Goal: Task Accomplishment & Management: Manage account settings

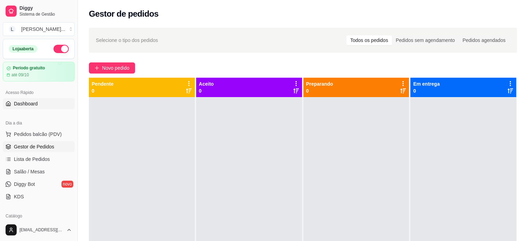
click at [49, 101] on link "Dashboard" at bounding box center [39, 103] width 72 height 11
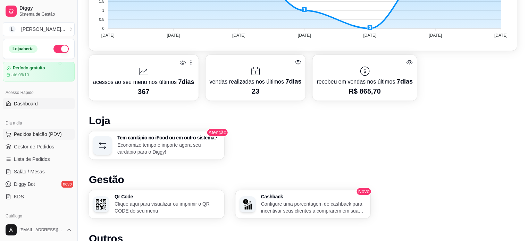
scroll to position [272, 0]
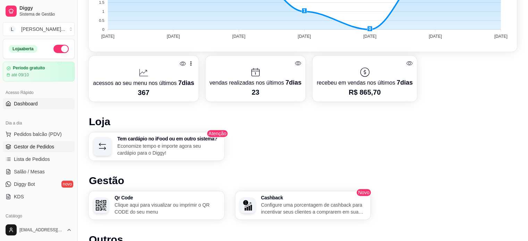
click at [43, 147] on span "Gestor de Pedidos" at bounding box center [34, 146] width 40 height 7
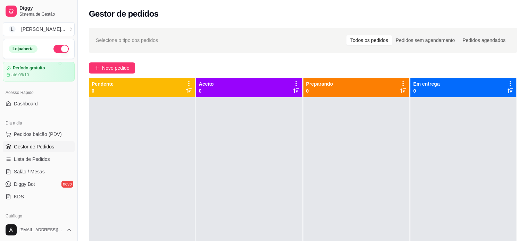
click at [138, 40] on span "Selecione o tipo dos pedidos" at bounding box center [127, 40] width 62 height 8
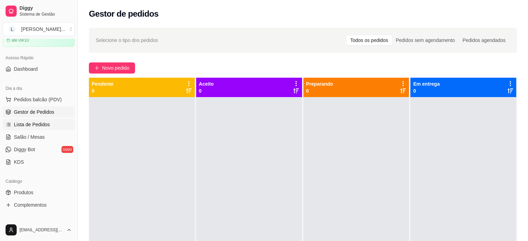
scroll to position [69, 0]
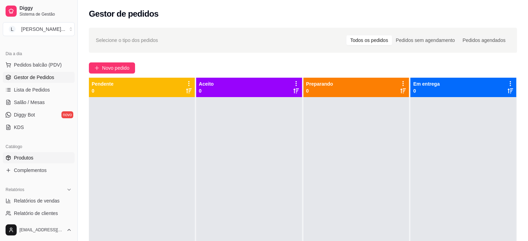
click at [27, 155] on span "Produtos" at bounding box center [23, 158] width 19 height 7
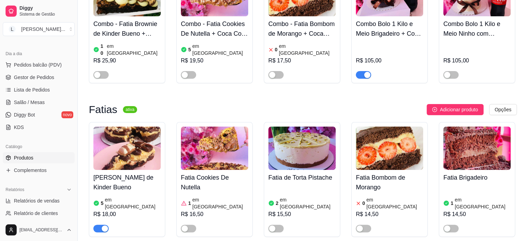
scroll to position [139, 0]
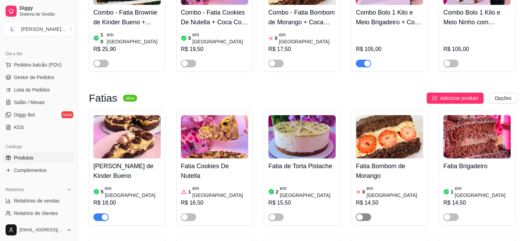
click at [365, 214] on span "button" at bounding box center [363, 218] width 15 height 8
click at [381, 185] on article "em [GEOGRAPHIC_DATA]" at bounding box center [395, 192] width 57 height 14
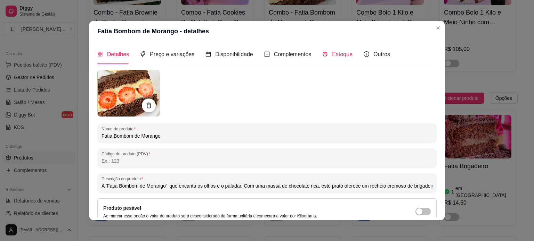
click at [334, 55] on span "Estoque" at bounding box center [342, 54] width 20 height 6
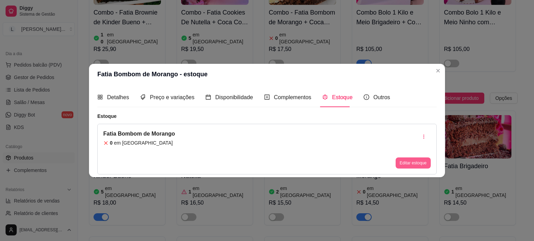
click at [424, 159] on button "Editar estoque" at bounding box center [412, 163] width 35 height 11
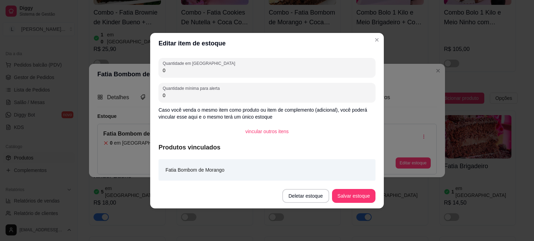
click at [185, 69] on input "0" at bounding box center [267, 70] width 208 height 7
type input "7"
click at [352, 195] on button "Salvar estoque" at bounding box center [353, 196] width 43 height 14
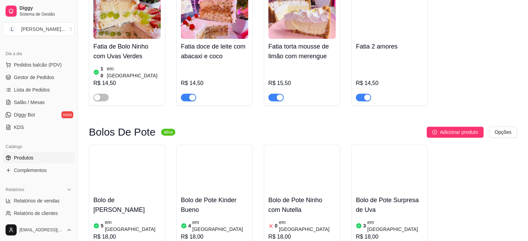
scroll to position [521, 0]
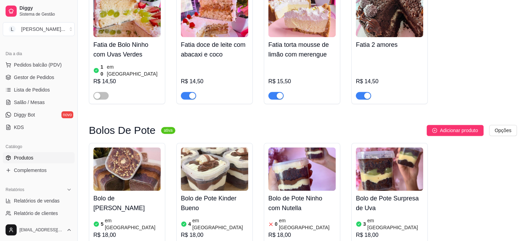
click at [293, 217] on article "em [GEOGRAPHIC_DATA]" at bounding box center [307, 224] width 57 height 14
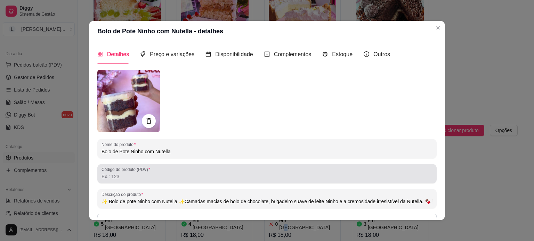
type input "✨ Bolo de pote Ninho com Nutella ✨Camadas macias de bolo de chocolate, brigadei…"
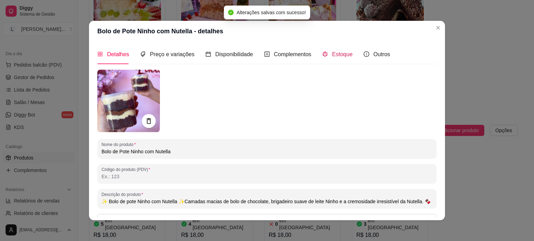
click at [343, 57] on span "Estoque" at bounding box center [342, 54] width 20 height 6
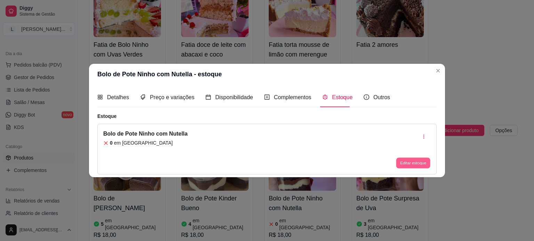
click at [400, 164] on button "Editar estoque" at bounding box center [413, 163] width 34 height 11
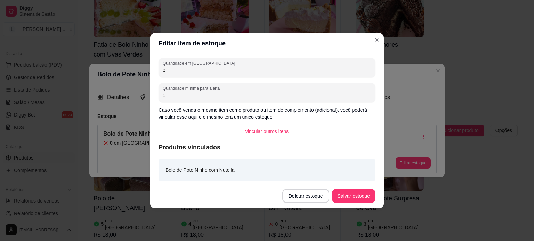
click at [185, 68] on input "0" at bounding box center [267, 70] width 208 height 7
type input "4"
click at [359, 192] on button "Salvar estoque" at bounding box center [353, 196] width 43 height 14
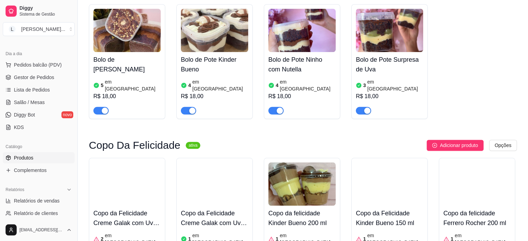
scroll to position [695, 0]
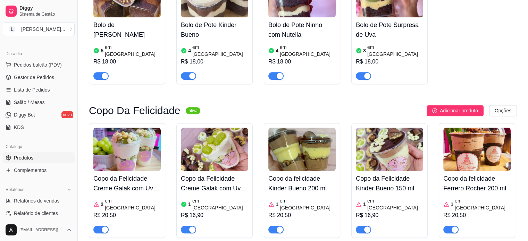
click at [373, 198] on article "em [GEOGRAPHIC_DATA]" at bounding box center [396, 205] width 56 height 14
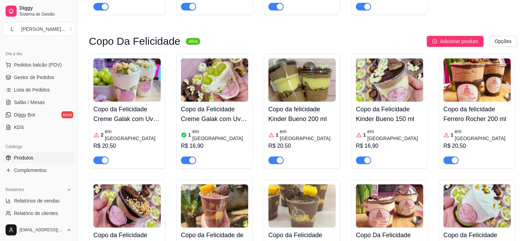
scroll to position [799, 0]
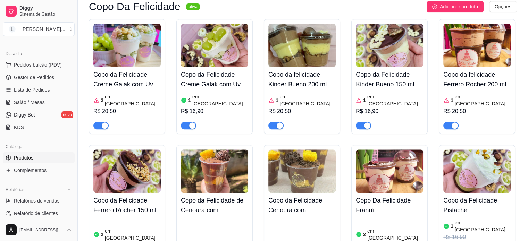
click at [384, 228] on article "em [GEOGRAPHIC_DATA]" at bounding box center [396, 235] width 56 height 14
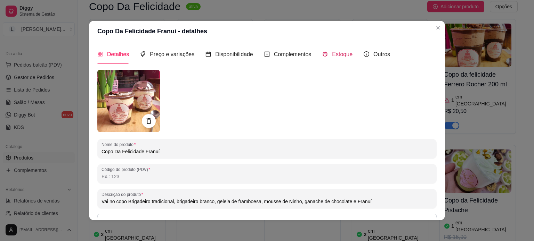
click at [335, 52] on span "Estoque" at bounding box center [342, 54] width 20 height 6
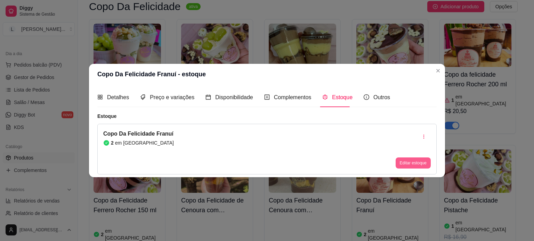
click at [414, 164] on button "Editar estoque" at bounding box center [412, 163] width 35 height 11
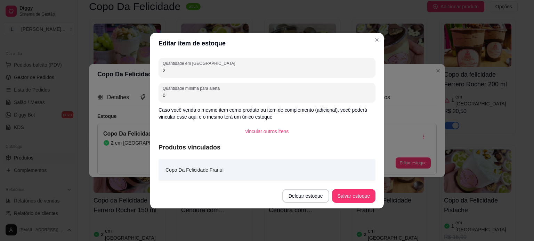
click at [171, 73] on input "2" at bounding box center [267, 70] width 208 height 7
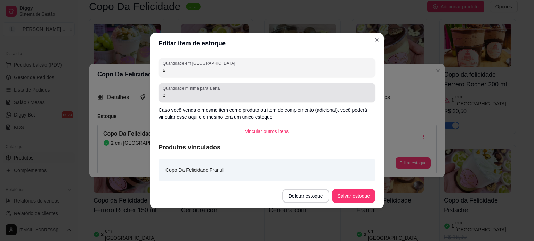
type input "6"
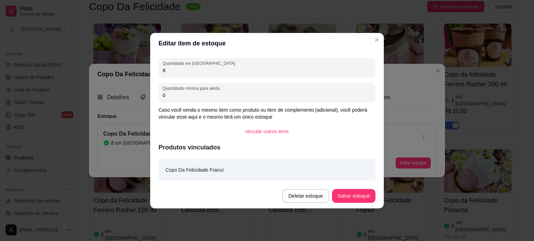
click at [170, 92] on input "0" at bounding box center [267, 95] width 208 height 7
type input "0"
type input "1"
click at [345, 193] on button "Salvar estoque" at bounding box center [353, 196] width 43 height 14
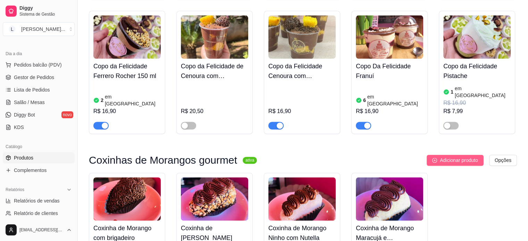
scroll to position [938, 0]
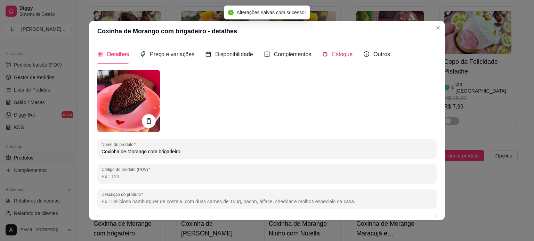
click at [323, 54] on div "Estoque" at bounding box center [337, 54] width 30 height 9
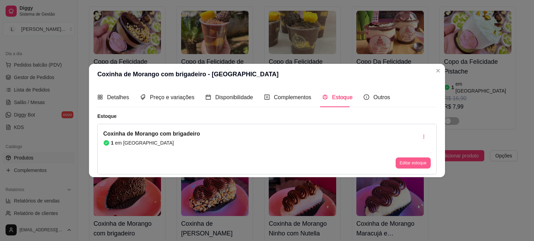
click at [427, 164] on button "Editar estoque" at bounding box center [412, 163] width 35 height 11
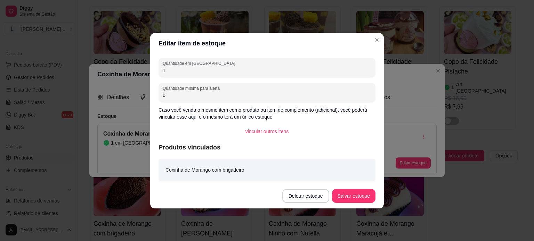
click at [181, 70] on input "1" at bounding box center [267, 70] width 208 height 7
type input "2"
type input "3"
click at [356, 199] on button "Salvar estoque" at bounding box center [353, 196] width 42 height 14
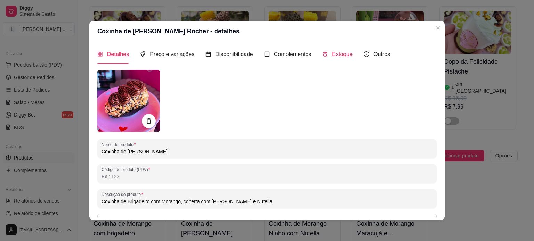
click at [335, 58] on div "Estoque" at bounding box center [337, 54] width 30 height 9
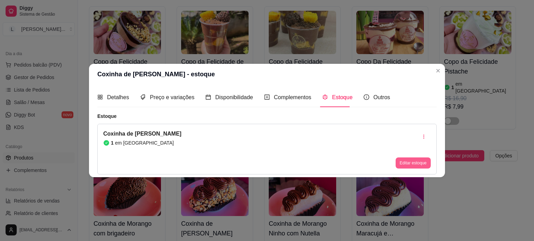
click at [410, 165] on button "Editar estoque" at bounding box center [412, 163] width 35 height 11
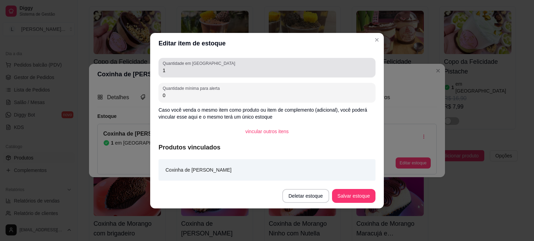
click at [187, 71] on input "1" at bounding box center [267, 70] width 208 height 7
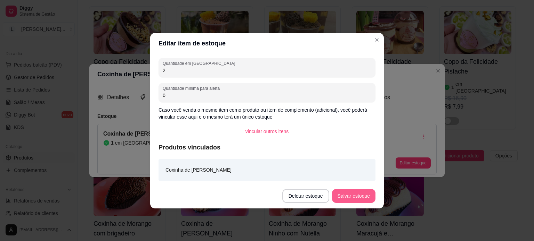
type input "2"
click at [352, 197] on button "Salvar estoque" at bounding box center [353, 196] width 42 height 14
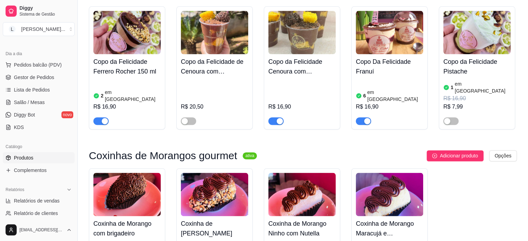
click at [294, 219] on h4 "Coxinha de Morango Ninho com Nutella" at bounding box center [302, 228] width 67 height 19
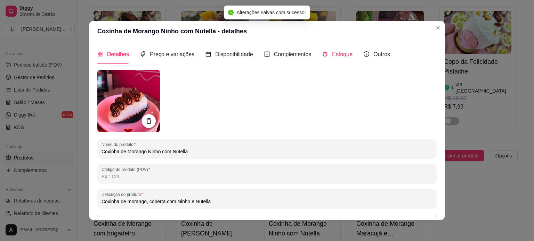
click at [332, 55] on span "Estoque" at bounding box center [342, 54] width 20 height 6
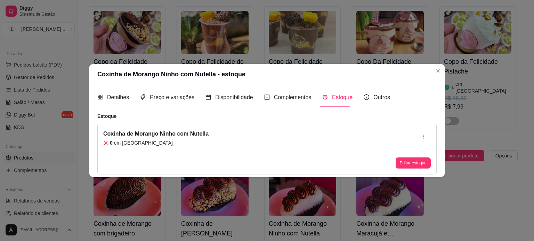
click at [126, 141] on article "em [GEOGRAPHIC_DATA]" at bounding box center [143, 143] width 59 height 7
click at [399, 163] on button "Editar estoque" at bounding box center [413, 163] width 34 height 11
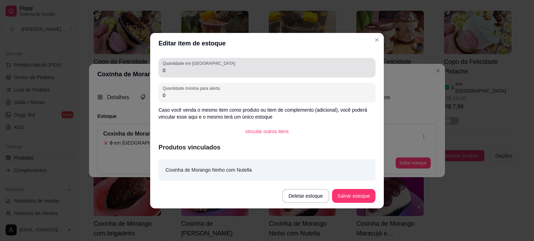
click at [179, 74] on div "0" at bounding box center [267, 68] width 208 height 14
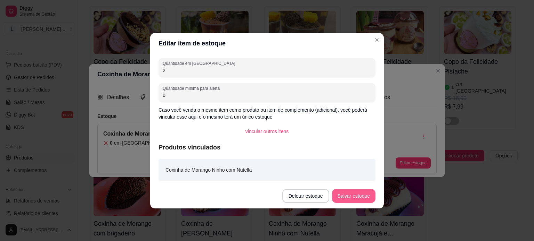
type input "2"
click at [361, 198] on button "Salvar estoque" at bounding box center [353, 196] width 42 height 14
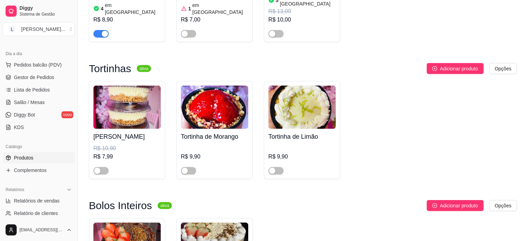
scroll to position [1529, 0]
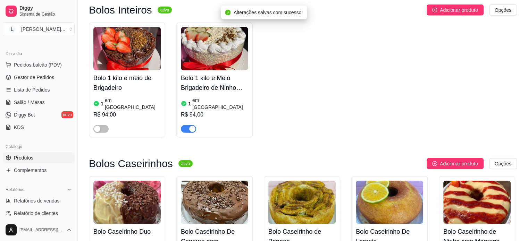
scroll to position [1668, 0]
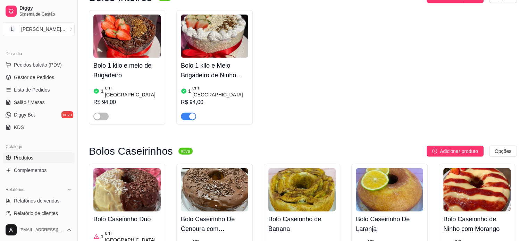
click at [211, 238] on article "em [GEOGRAPHIC_DATA]" at bounding box center [220, 245] width 56 height 14
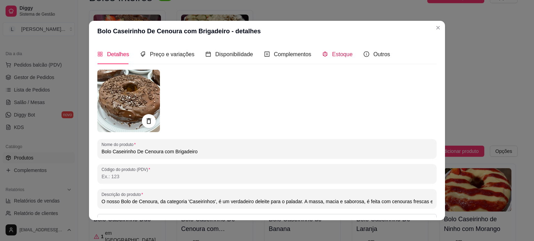
click at [336, 57] on span "Estoque" at bounding box center [342, 54] width 20 height 6
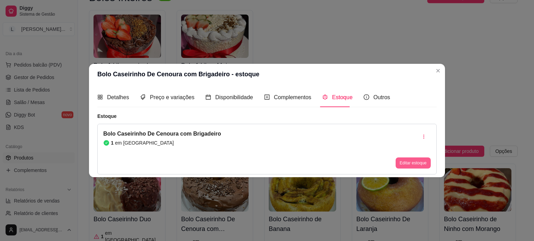
click at [410, 165] on button "Editar estoque" at bounding box center [412, 163] width 35 height 11
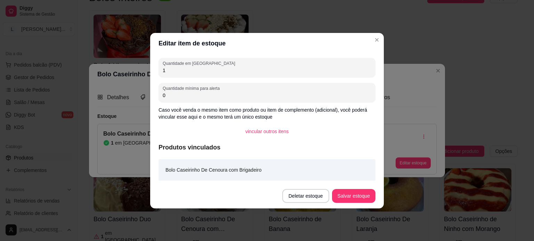
click at [170, 79] on div "Quantidade em estoque 1 Quantidade mínima para alerta 0 Caso você venda o mesmo…" at bounding box center [266, 119] width 233 height 130
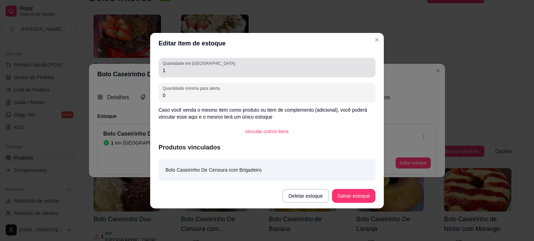
click at [171, 72] on input "1" at bounding box center [267, 70] width 208 height 7
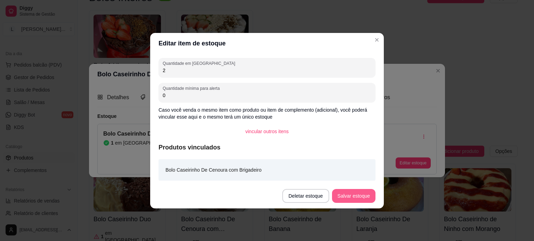
type input "2"
click at [356, 197] on button "Salvar estoque" at bounding box center [353, 196] width 43 height 14
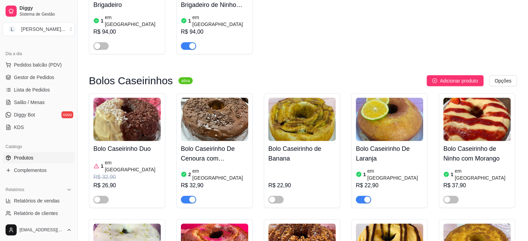
scroll to position [1772, 0]
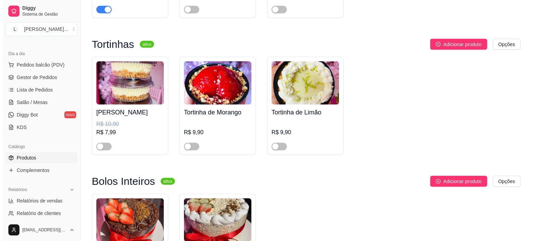
scroll to position [1355, 0]
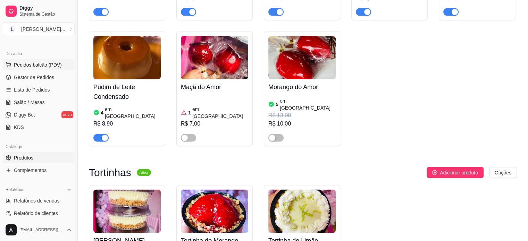
click at [40, 65] on span "Pedidos balcão (PDV)" at bounding box center [38, 64] width 48 height 7
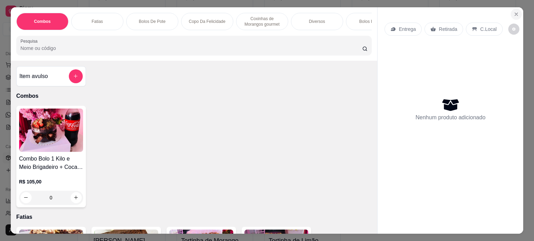
click at [516, 11] on icon "Close" at bounding box center [516, 14] width 6 height 6
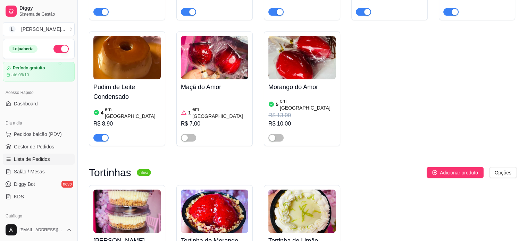
click at [35, 158] on span "Lista de Pedidos" at bounding box center [32, 159] width 36 height 7
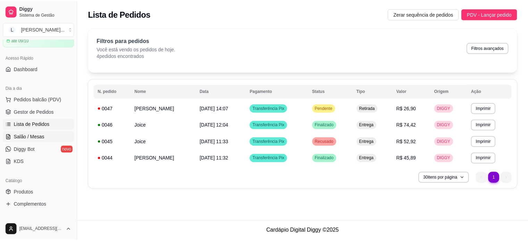
scroll to position [69, 0]
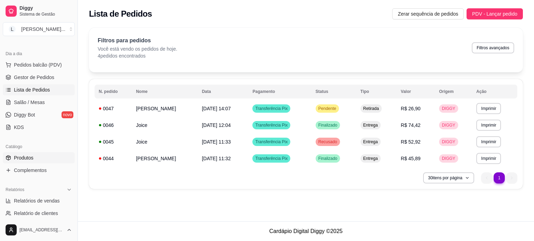
click at [33, 154] on link "Produtos" at bounding box center [39, 158] width 72 height 11
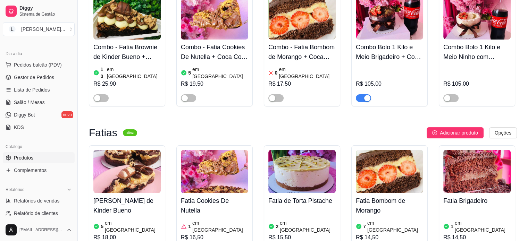
scroll to position [139, 0]
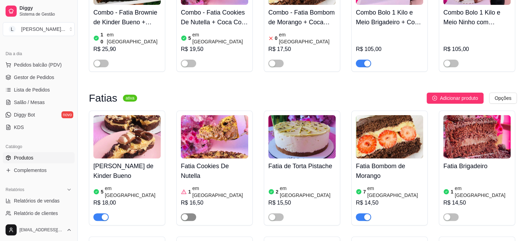
click at [191, 214] on span "button" at bounding box center [188, 218] width 15 height 8
click at [210, 185] on article "em [GEOGRAPHIC_DATA]" at bounding box center [220, 192] width 56 height 14
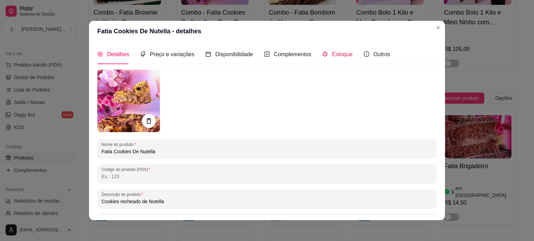
click at [334, 56] on span "Estoque" at bounding box center [342, 54] width 20 height 6
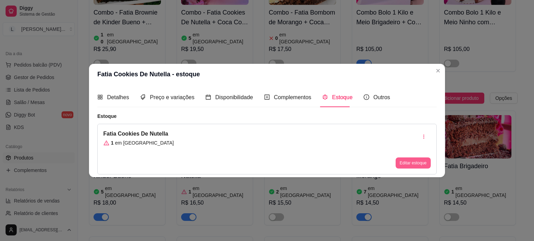
click at [415, 158] on button "Editar estoque" at bounding box center [412, 163] width 35 height 11
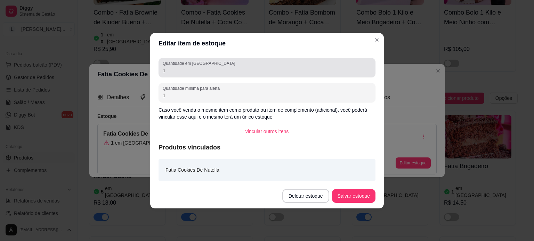
click at [200, 72] on input "1" at bounding box center [267, 70] width 208 height 7
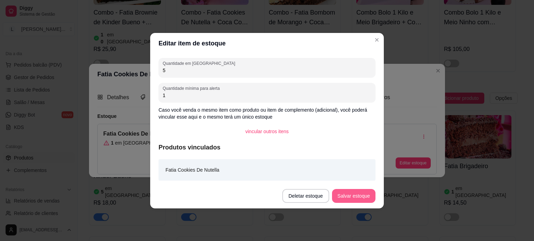
type input "5"
click at [359, 197] on button "Salvar estoque" at bounding box center [353, 196] width 43 height 14
